Goal: Task Accomplishment & Management: Use online tool/utility

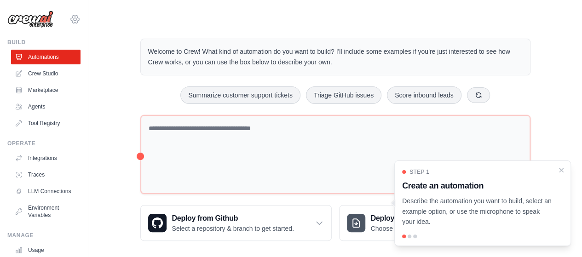
click at [70, 19] on icon at bounding box center [74, 19] width 11 height 11
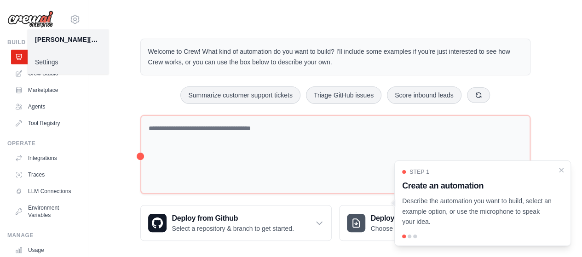
drag, startPoint x: 130, startPoint y: 16, endPoint x: 124, endPoint y: 32, distance: 16.8
click at [124, 32] on main "Welcome to Crew! What kind of automation do you want to build? I'll include som…" at bounding box center [335, 132] width 494 height 265
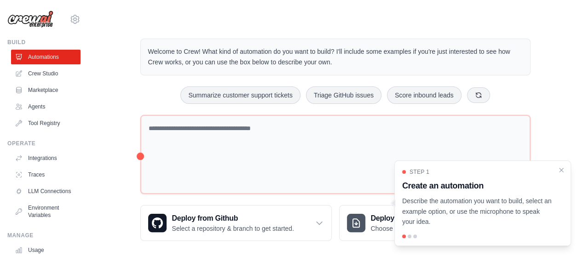
click at [124, 32] on div "Welcome to Crew! What kind of automation do you want to build? I'll include som…" at bounding box center [335, 140] width 464 height 232
click at [72, 21] on icon at bounding box center [74, 19] width 11 height 11
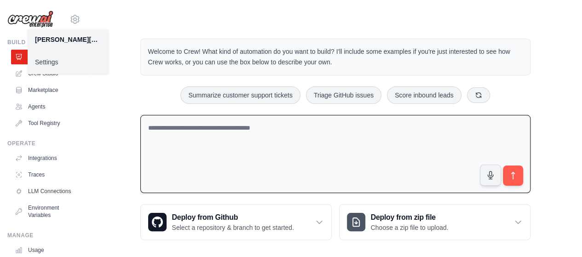
click at [186, 132] on textarea at bounding box center [335, 154] width 390 height 79
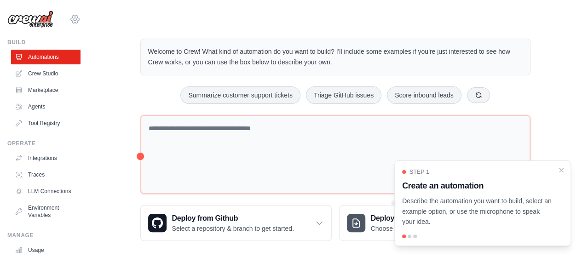
click at [69, 22] on icon at bounding box center [74, 19] width 11 height 11
click at [69, 14] on icon at bounding box center [74, 19] width 11 height 11
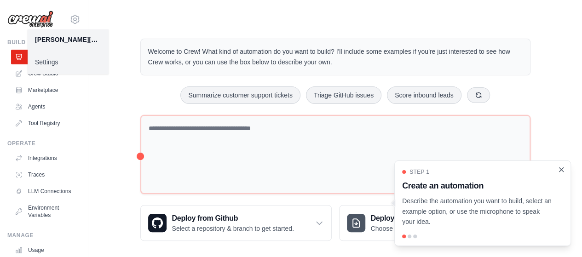
click at [561, 173] on icon "Close walkthrough" at bounding box center [561, 170] width 8 height 8
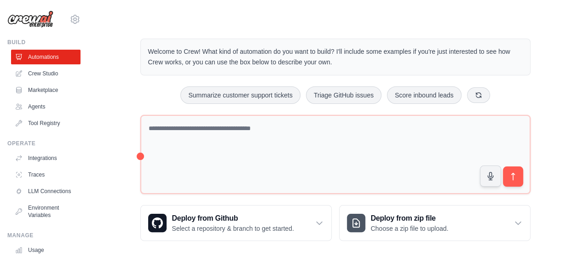
click at [74, 17] on div "andressa.schiessl@ambev.com.br Settings Build Automations Crew Studio Marketpla…" at bounding box center [44, 128] width 88 height 257
click at [74, 18] on icon at bounding box center [75, 19] width 3 height 3
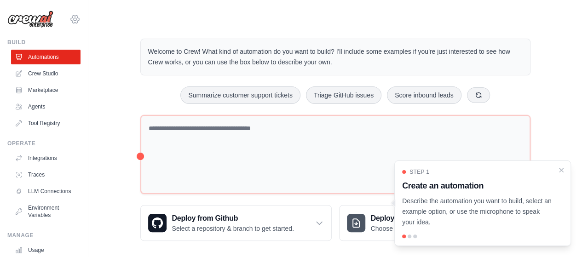
click at [69, 20] on icon at bounding box center [74, 19] width 11 height 11
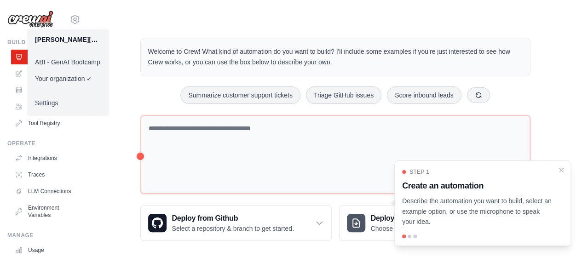
click at [64, 59] on link "ABI - GenAI Bootcamp" at bounding box center [68, 62] width 81 height 17
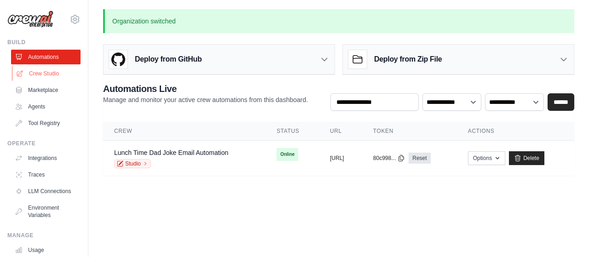
click at [36, 74] on link "Crew Studio" at bounding box center [46, 73] width 69 height 15
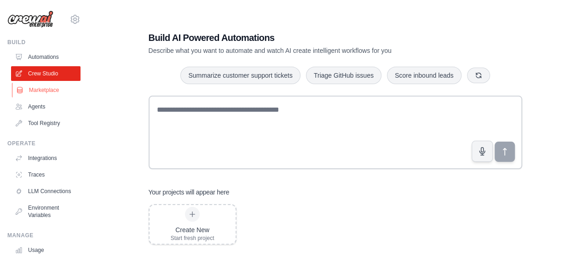
click at [56, 90] on link "Marketplace" at bounding box center [46, 90] width 69 height 15
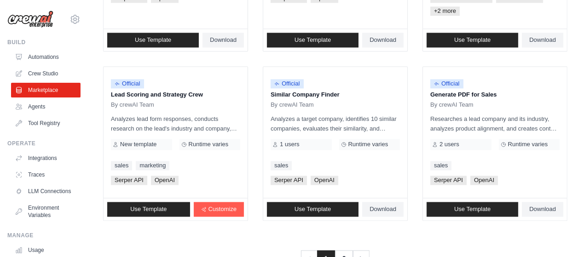
scroll to position [619, 0]
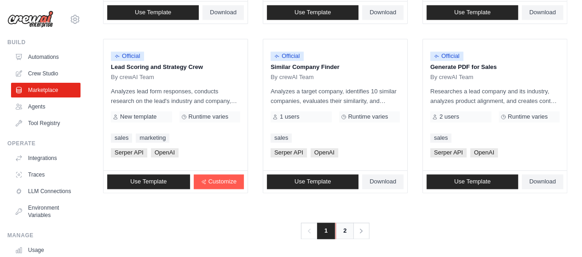
click at [344, 229] on link "2" at bounding box center [345, 231] width 18 height 17
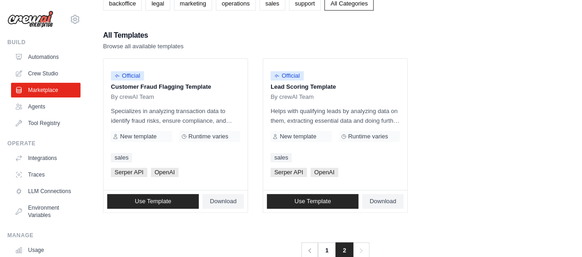
scroll to position [87, 0]
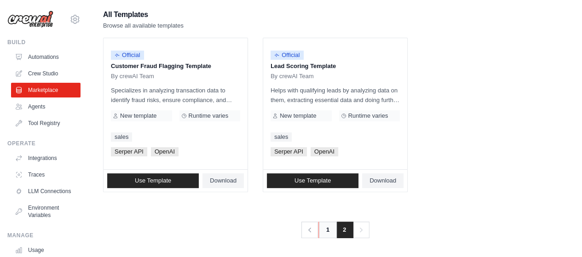
click at [328, 226] on link "1" at bounding box center [327, 230] width 18 height 17
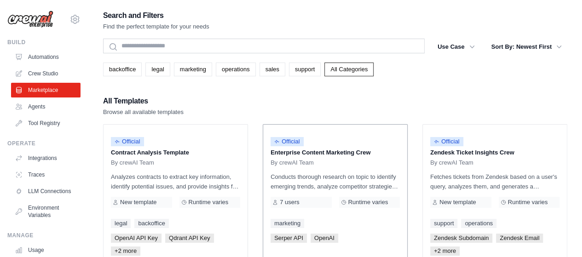
drag, startPoint x: 316, startPoint y: 153, endPoint x: 391, endPoint y: 154, distance: 74.6
click at [391, 154] on p "Enterprise Content Marketing Crew" at bounding box center [335, 152] width 129 height 9
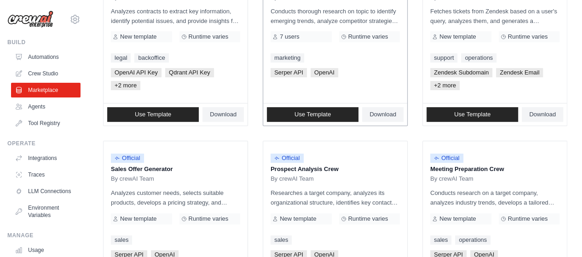
scroll to position [276, 0]
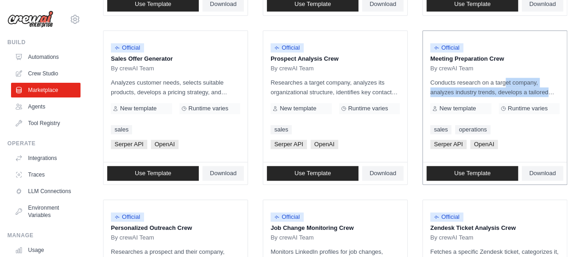
drag, startPoint x: 493, startPoint y: 83, endPoint x: 552, endPoint y: 93, distance: 59.4
click at [552, 93] on p "Conducts research on a target company, analyzes industry trends, develops a tai…" at bounding box center [494, 87] width 129 height 19
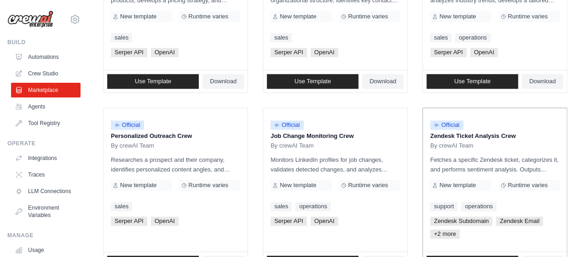
click at [529, 170] on p "Fetches a specific Zendesk ticket, categorizes it, and performs sentiment analy…" at bounding box center [494, 164] width 129 height 19
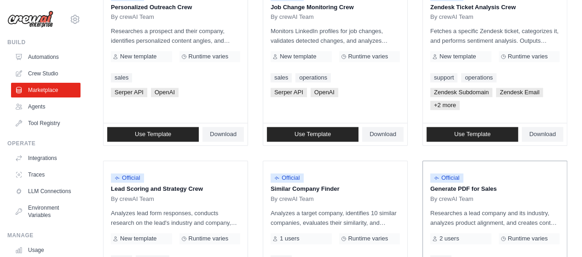
scroll to position [552, 0]
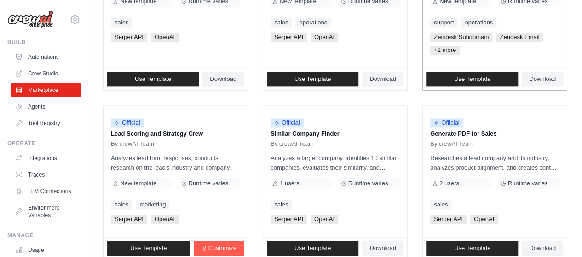
click at [446, 46] on span "+2 more" at bounding box center [444, 50] width 29 height 9
click at [443, 48] on span "+2 more" at bounding box center [444, 50] width 29 height 9
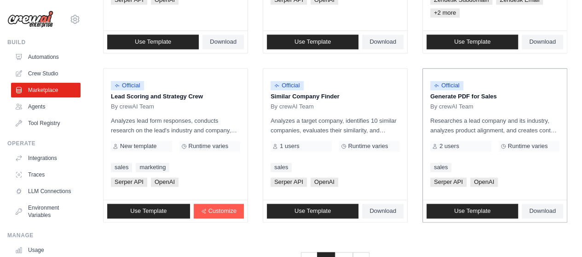
scroll to position [619, 0]
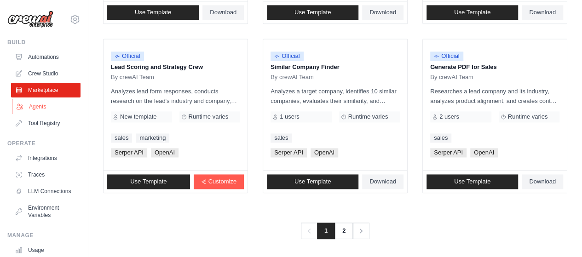
click at [39, 109] on link "Agents" at bounding box center [46, 106] width 69 height 15
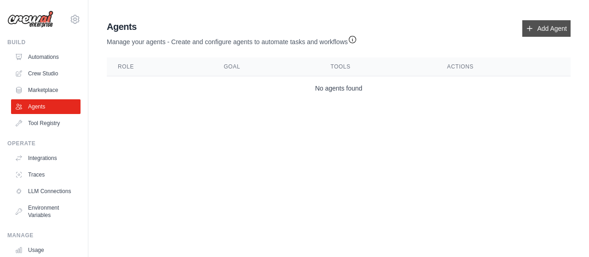
click at [531, 28] on icon at bounding box center [529, 28] width 7 height 7
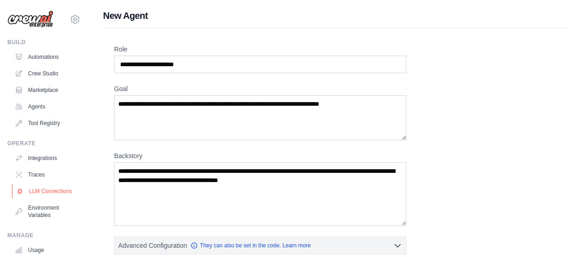
click at [37, 196] on link "LLM Connections" at bounding box center [46, 191] width 69 height 15
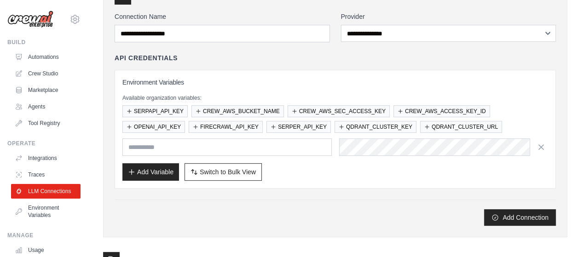
scroll to position [92, 0]
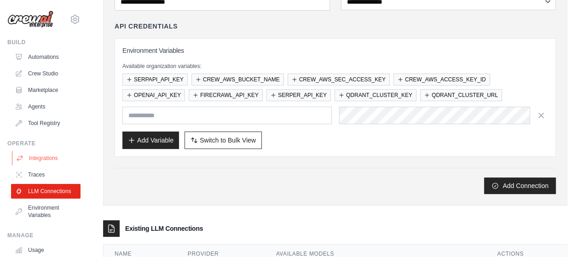
click at [41, 161] on link "Integrations" at bounding box center [46, 158] width 69 height 15
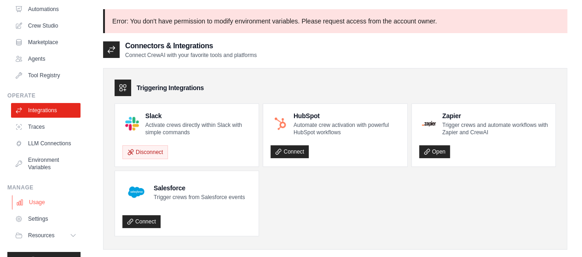
scroll to position [73, 0]
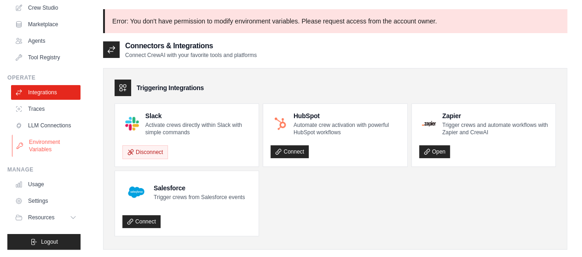
click at [40, 150] on link "Environment Variables" at bounding box center [46, 146] width 69 height 22
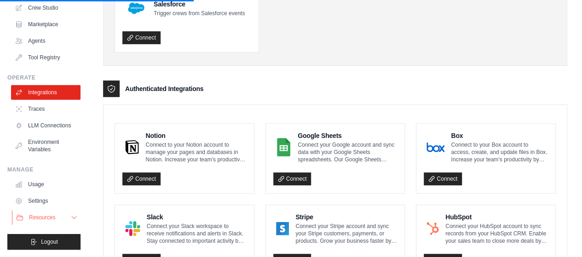
click at [70, 215] on icon at bounding box center [73, 217] width 7 height 7
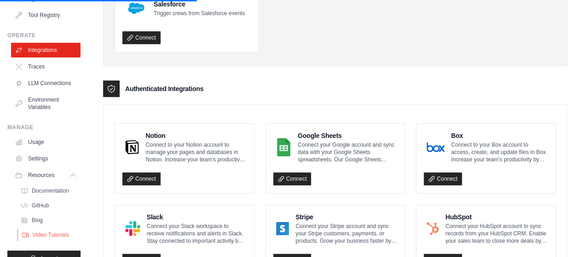
scroll to position [132, 0]
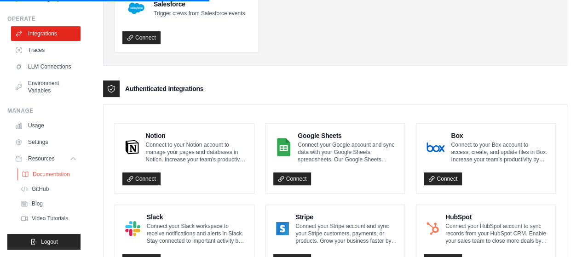
click at [52, 178] on span "Documentation" at bounding box center [51, 174] width 37 height 7
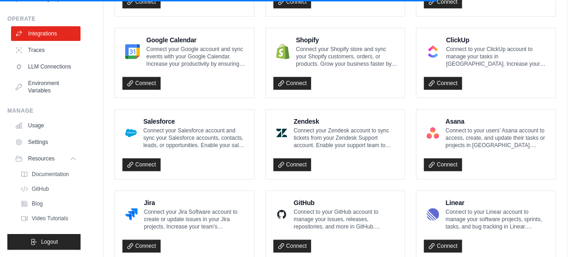
scroll to position [552, 0]
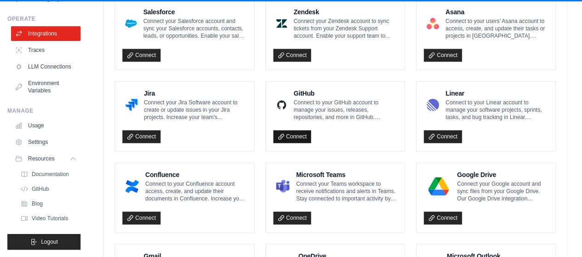
click at [286, 131] on link "Connect" at bounding box center [292, 136] width 38 height 13
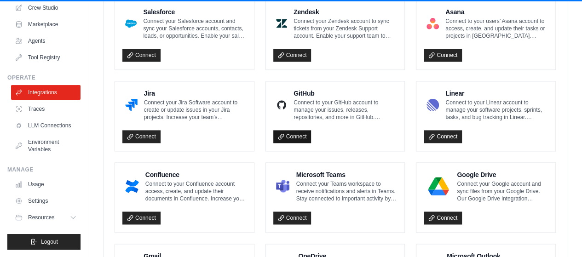
scroll to position [73, 0]
click at [293, 136] on link "Connect" at bounding box center [292, 136] width 38 height 13
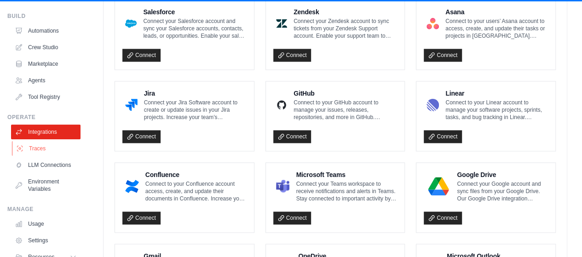
scroll to position [0, 0]
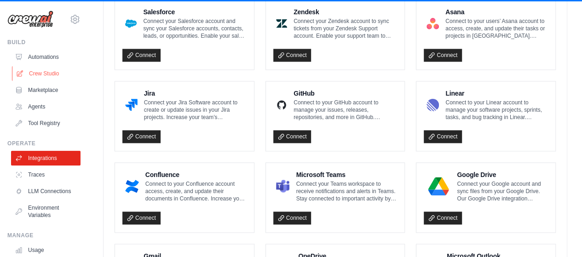
click at [43, 76] on link "Crew Studio" at bounding box center [46, 73] width 69 height 15
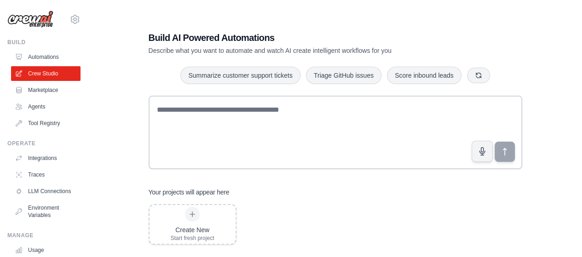
scroll to position [18, 0]
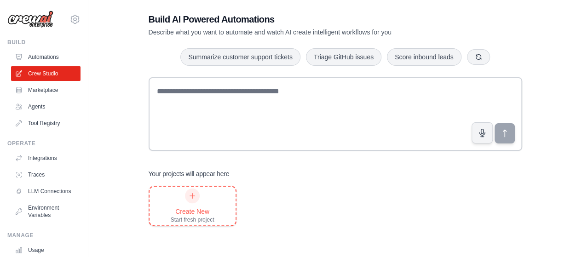
click at [198, 217] on div "Start fresh project" at bounding box center [193, 219] width 44 height 7
click at [74, 21] on icon at bounding box center [75, 19] width 3 height 3
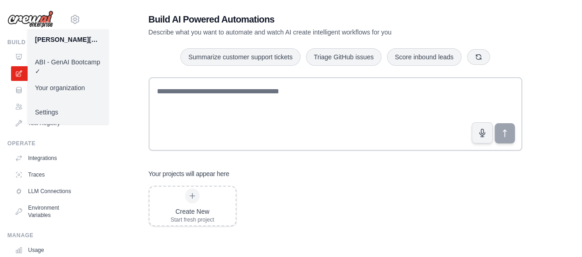
click at [76, 62] on link "ABI - GenAI Bootcamp ✓" at bounding box center [68, 67] width 81 height 26
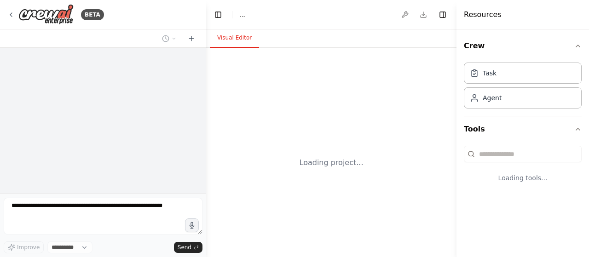
select select "****"
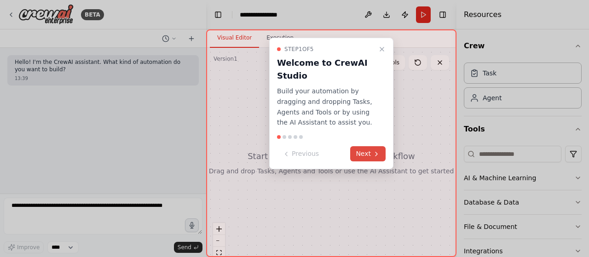
click at [374, 154] on icon at bounding box center [376, 153] width 7 height 7
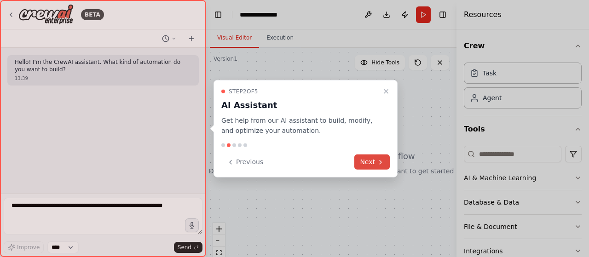
click at [377, 164] on icon at bounding box center [380, 161] width 7 height 7
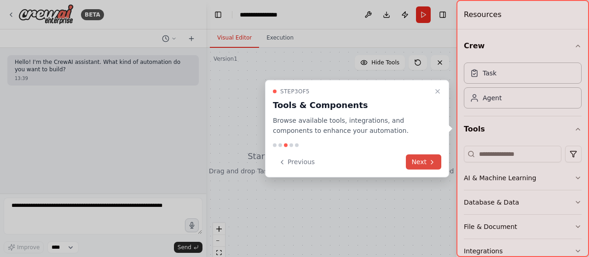
click at [416, 164] on button "Next" at bounding box center [423, 162] width 35 height 15
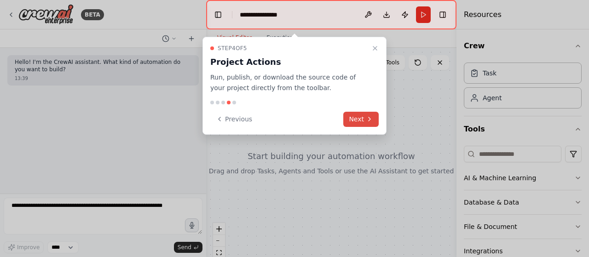
click at [357, 118] on button "Next" at bounding box center [360, 119] width 35 height 15
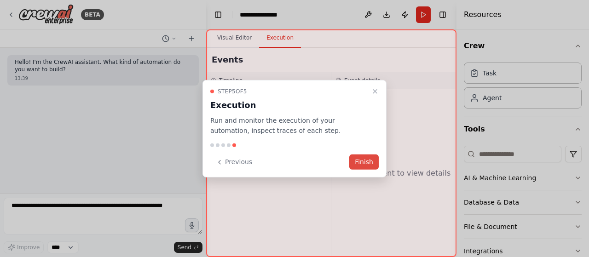
click at [361, 158] on button "Finish" at bounding box center [363, 162] width 29 height 15
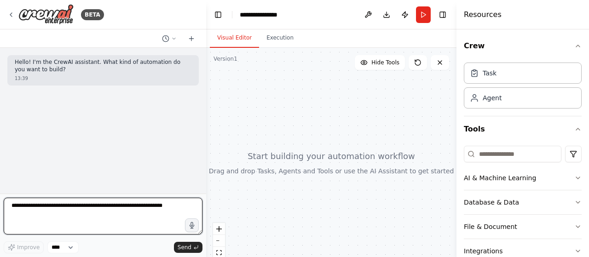
click at [51, 211] on textarea at bounding box center [103, 216] width 199 height 37
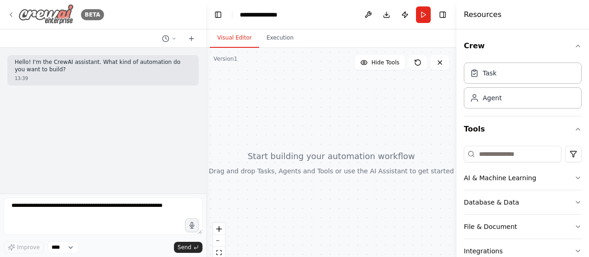
click at [48, 9] on img at bounding box center [45, 14] width 55 height 21
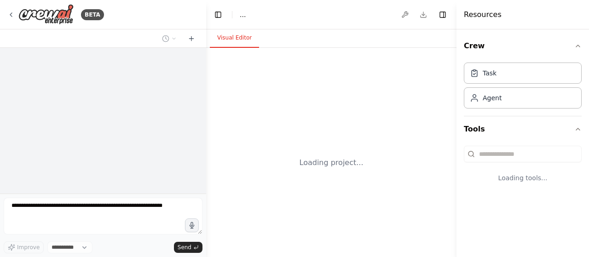
select select "****"
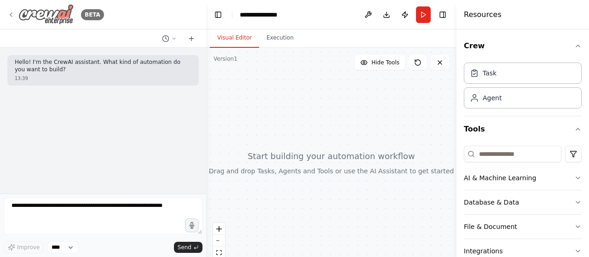
click at [10, 19] on div "BETA" at bounding box center [55, 14] width 97 height 21
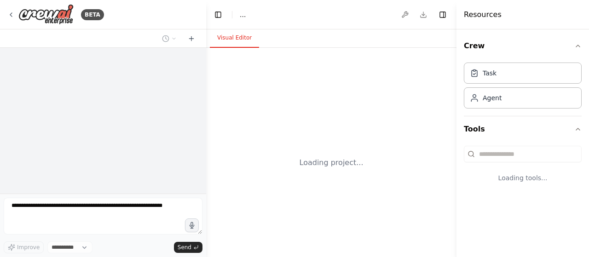
select select "****"
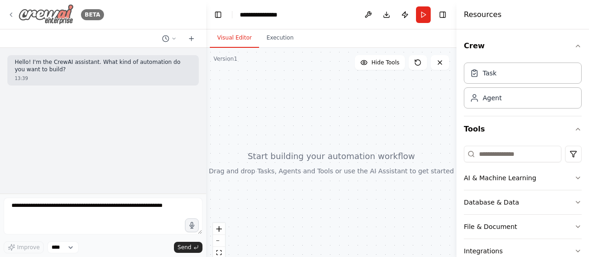
click at [14, 17] on icon at bounding box center [10, 14] width 7 height 7
click at [16, 15] on div "BETA" at bounding box center [55, 14] width 97 height 21
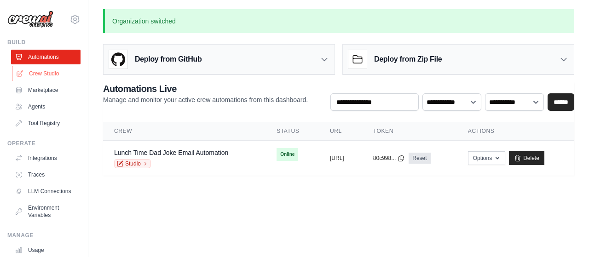
click at [51, 74] on link "Crew Studio" at bounding box center [46, 73] width 69 height 15
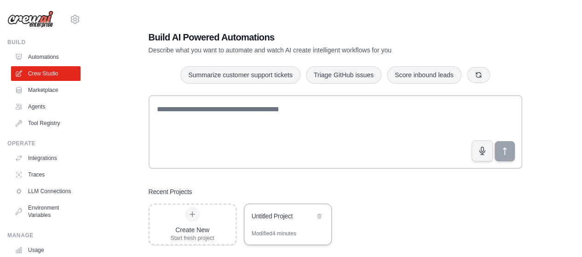
click at [276, 226] on div "Untitled Project" at bounding box center [287, 217] width 87 height 26
click at [38, 107] on link "Agents" at bounding box center [46, 106] width 69 height 15
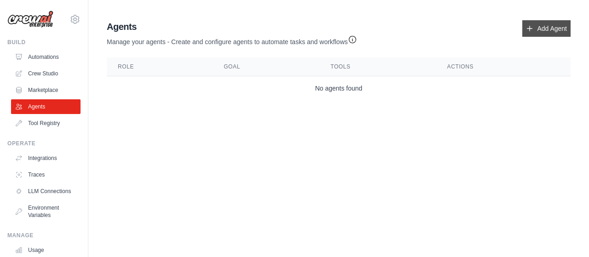
click at [548, 34] on link "Add Agent" at bounding box center [546, 28] width 48 height 17
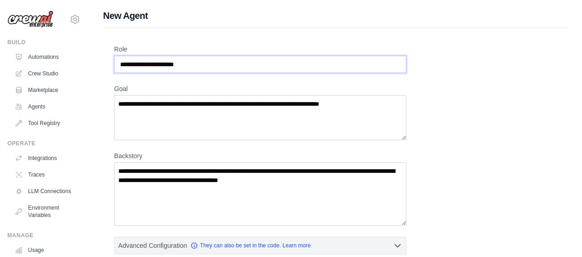
click at [228, 65] on input "Role" at bounding box center [260, 64] width 292 height 17
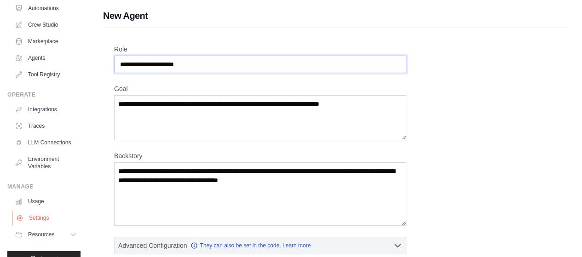
scroll to position [73, 0]
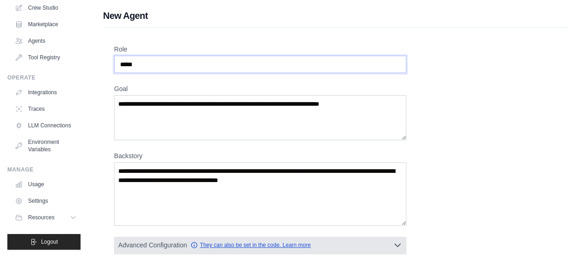
type input "*****"
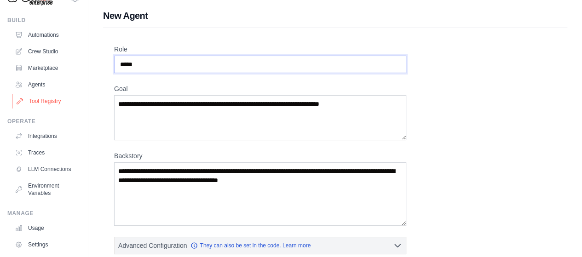
scroll to position [0, 0]
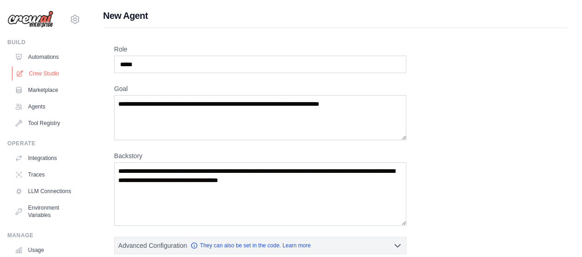
click at [42, 80] on link "Crew Studio" at bounding box center [46, 73] width 69 height 15
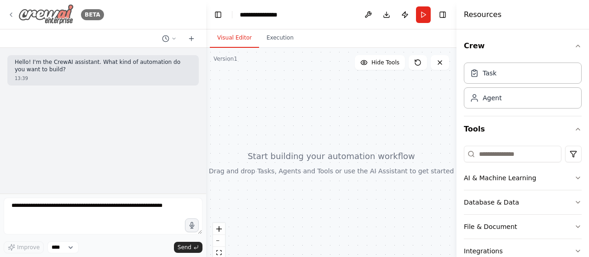
click at [15, 15] on div "BETA" at bounding box center [55, 14] width 97 height 21
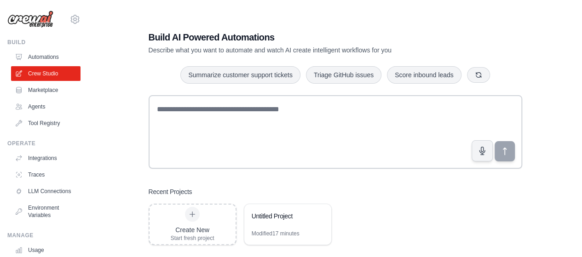
click at [98, 141] on div "Build AI Powered Automations Describe what you want to automate and watch AI cr…" at bounding box center [335, 137] width 494 height 257
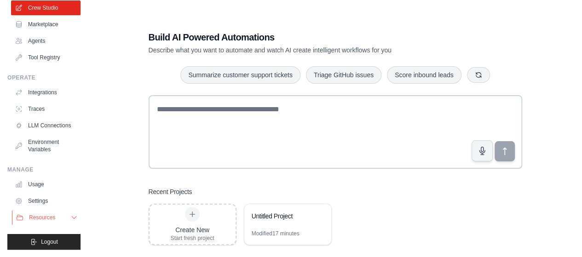
scroll to position [18, 0]
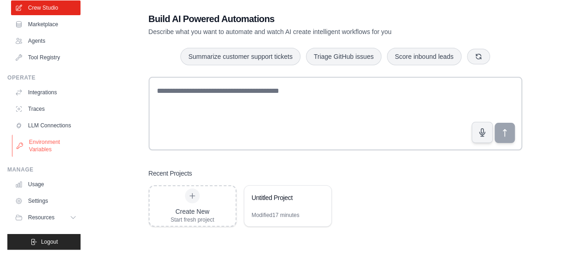
click at [47, 142] on link "Environment Variables" at bounding box center [46, 146] width 69 height 22
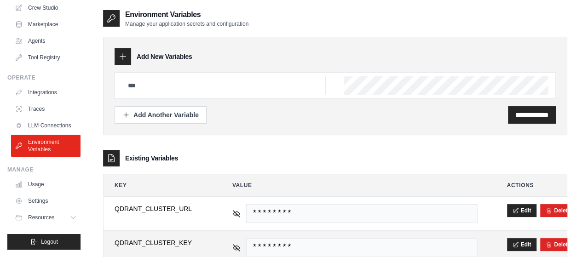
scroll to position [265, 0]
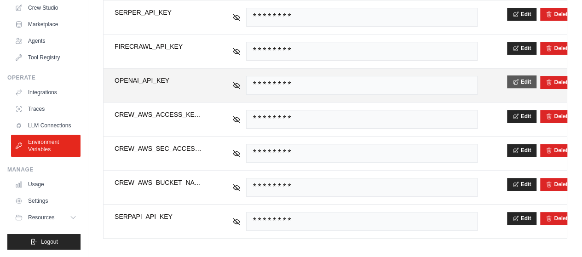
click at [520, 78] on button "Edit" at bounding box center [522, 81] width 30 height 13
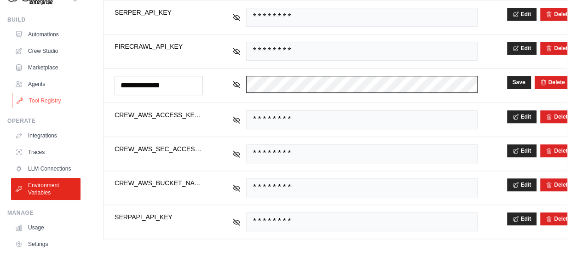
scroll to position [0, 0]
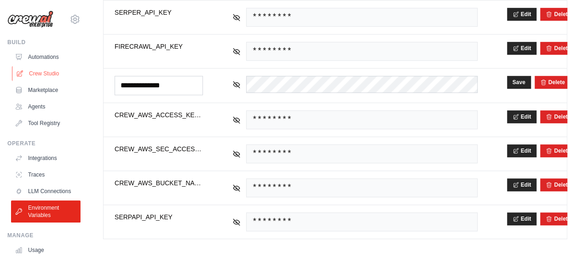
click at [40, 72] on link "Crew Studio" at bounding box center [46, 73] width 69 height 15
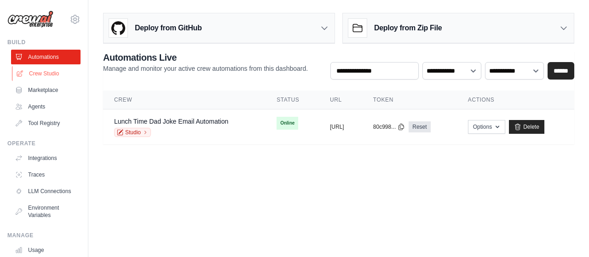
click at [48, 71] on link "Crew Studio" at bounding box center [46, 73] width 69 height 15
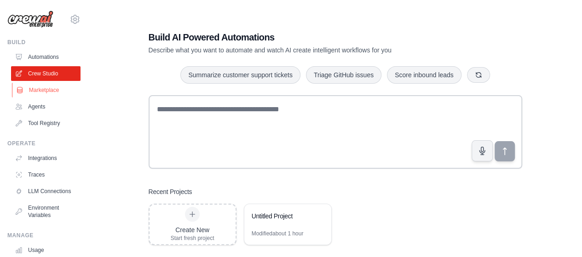
click at [48, 93] on link "Marketplace" at bounding box center [46, 90] width 69 height 15
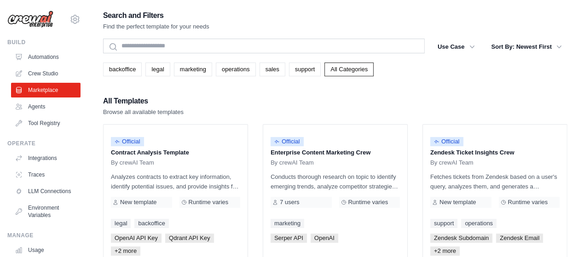
click at [45, 55] on link "Automations" at bounding box center [45, 57] width 69 height 15
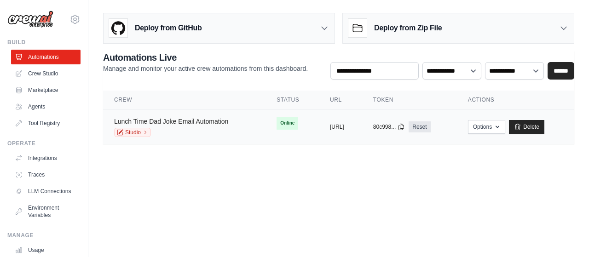
click at [186, 118] on link "Lunch Time Dad Joke Email Automation" at bounding box center [171, 121] width 114 height 7
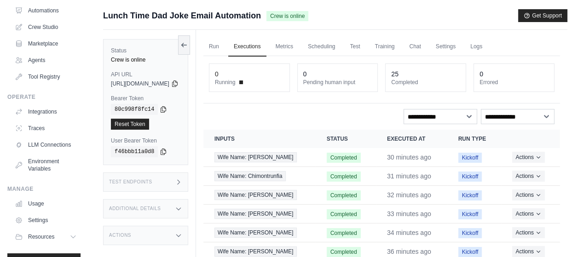
scroll to position [73, 0]
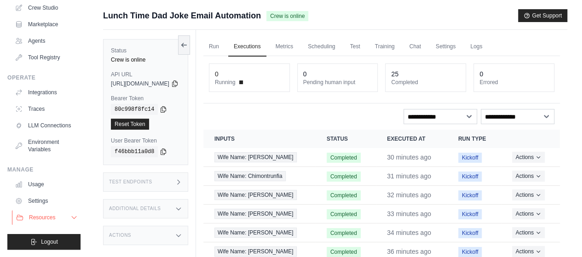
click at [49, 216] on span "Resources" at bounding box center [42, 217] width 26 height 7
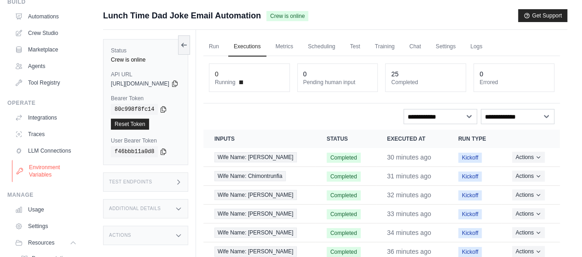
scroll to position [0, 0]
